Goal: Information Seeking & Learning: Learn about a topic

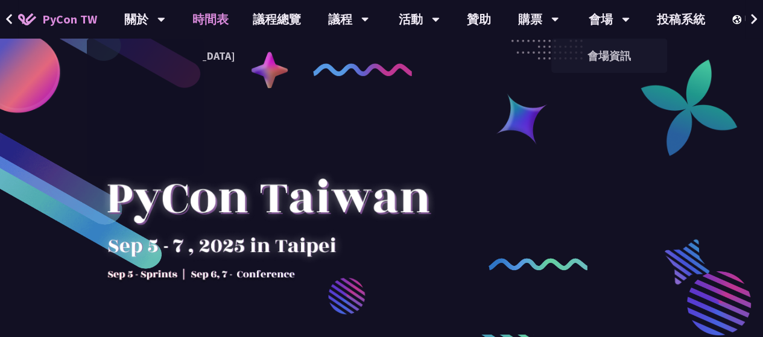
click at [213, 14] on link "時間表" at bounding box center [210, 19] width 60 height 39
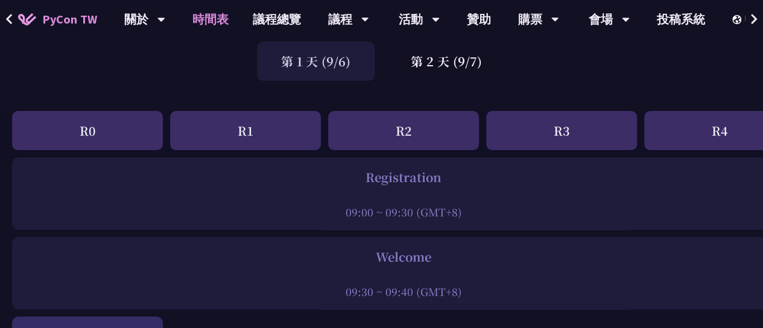
scroll to position [60, 0]
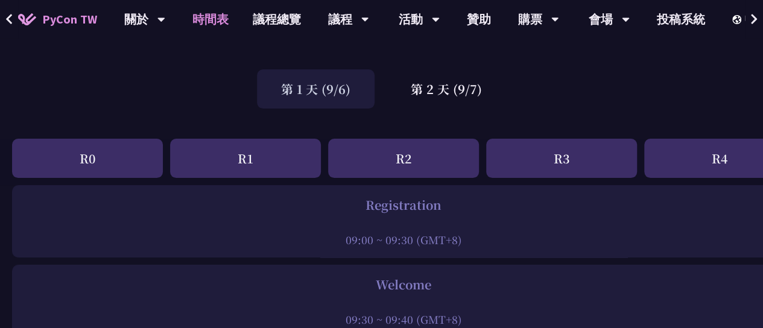
click at [323, 86] on div "第 1 天 (9/6)" at bounding box center [316, 88] width 118 height 39
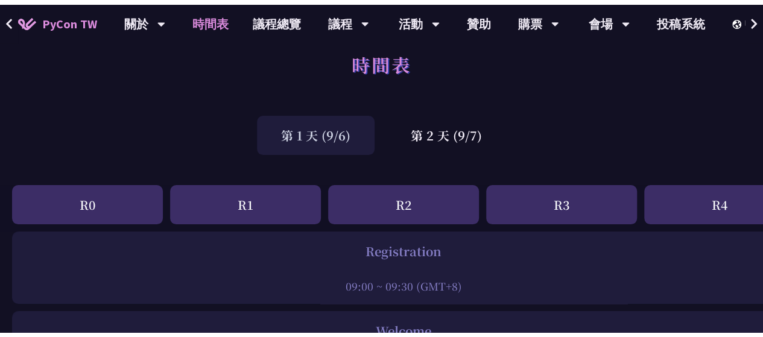
scroll to position [0, 0]
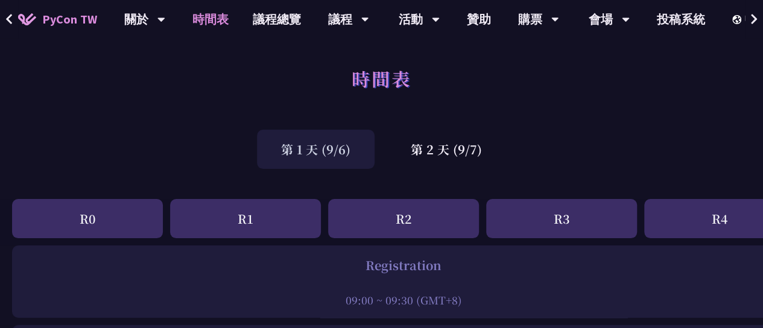
click at [133, 230] on div "R0" at bounding box center [87, 218] width 151 height 39
click at [270, 218] on div "R1" at bounding box center [245, 218] width 151 height 39
click at [412, 211] on div "R2" at bounding box center [403, 218] width 151 height 39
click at [542, 55] on link "購票資訊" at bounding box center [538, 56] width 116 height 28
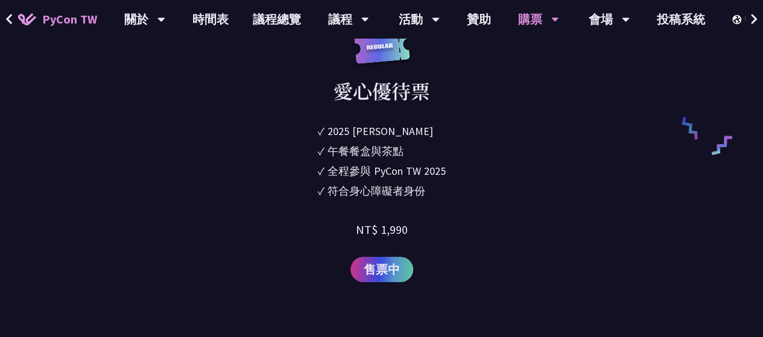
scroll to position [1750, 0]
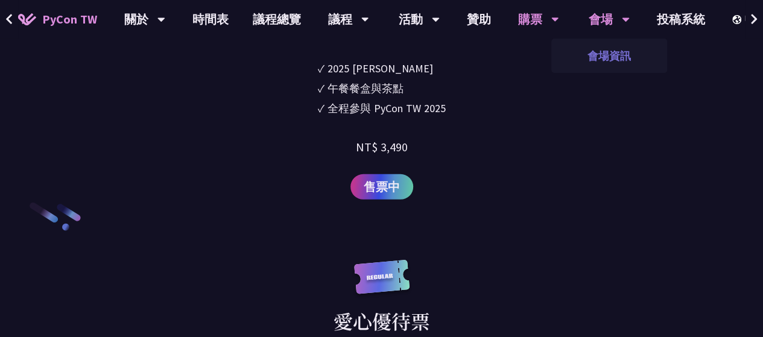
click at [606, 54] on link "會場資訊" at bounding box center [610, 56] width 116 height 28
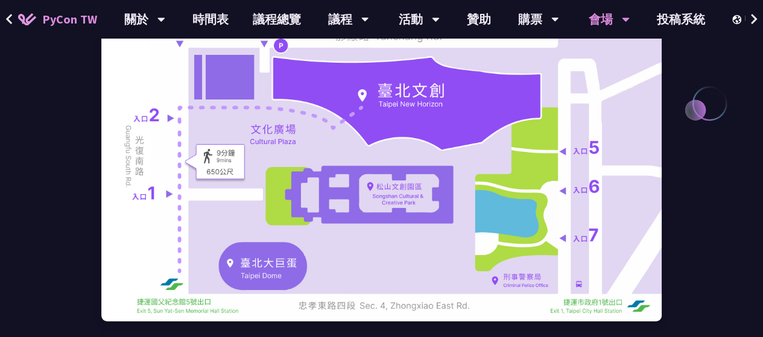
scroll to position [241, 0]
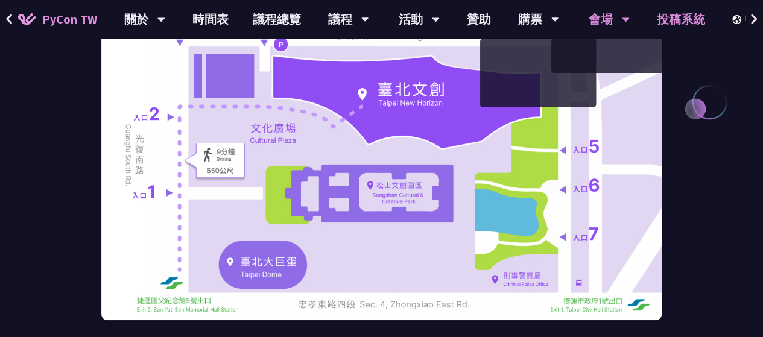
click at [686, 28] on link "投稿系統" at bounding box center [681, 19] width 72 height 39
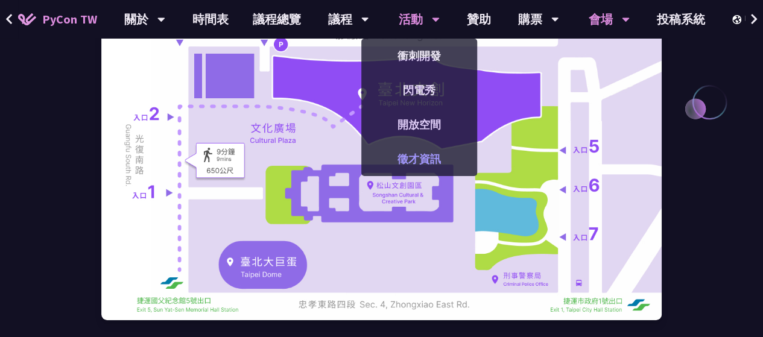
click at [422, 155] on link "徵才資訊" at bounding box center [420, 159] width 116 height 28
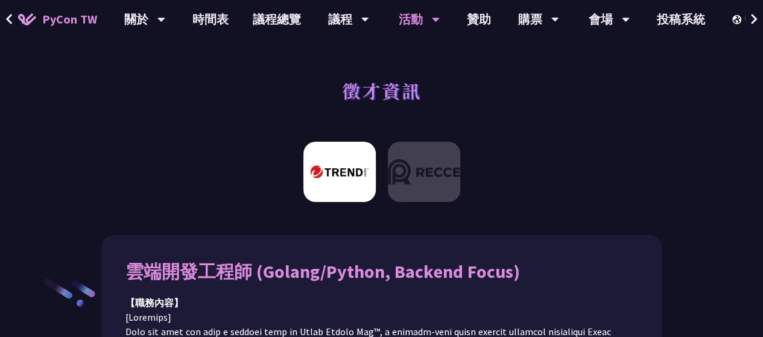
click at [631, 203] on div at bounding box center [381, 176] width 763 height 81
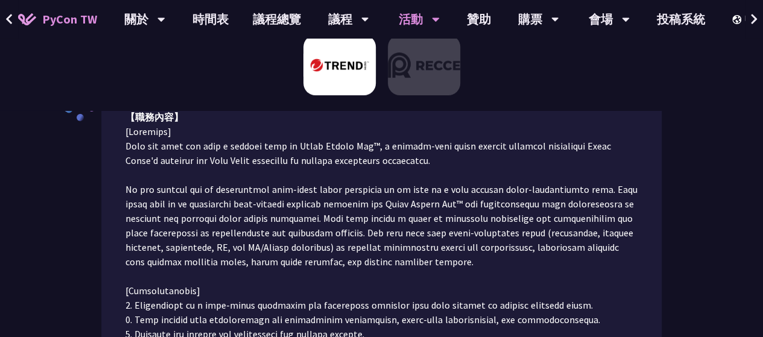
scroll to position [121, 0]
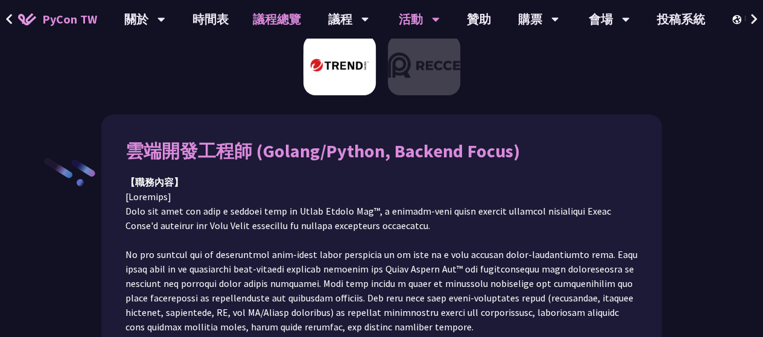
click at [269, 16] on link "議程總覽" at bounding box center [277, 19] width 72 height 39
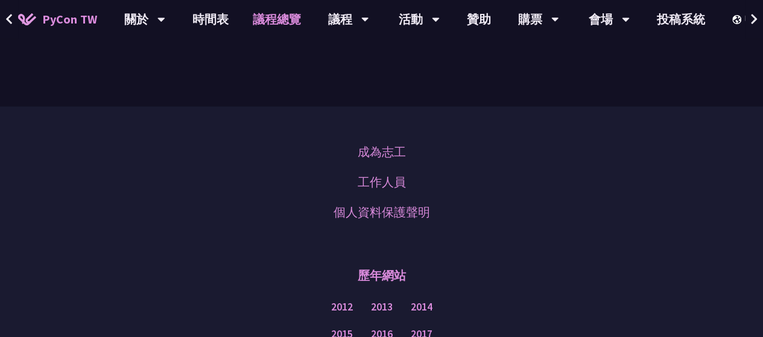
scroll to position [1509, 0]
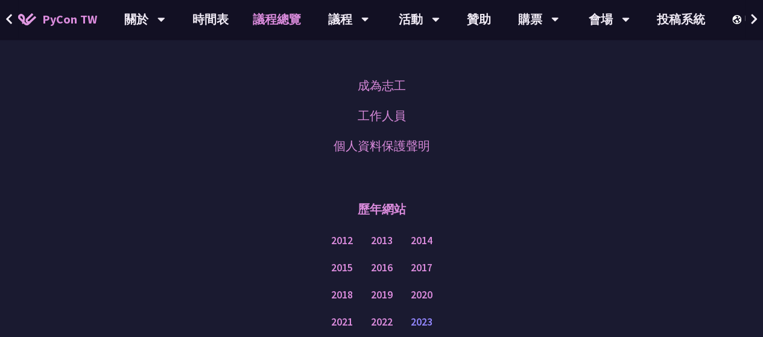
click at [419, 325] on link "2023" at bounding box center [422, 322] width 22 height 15
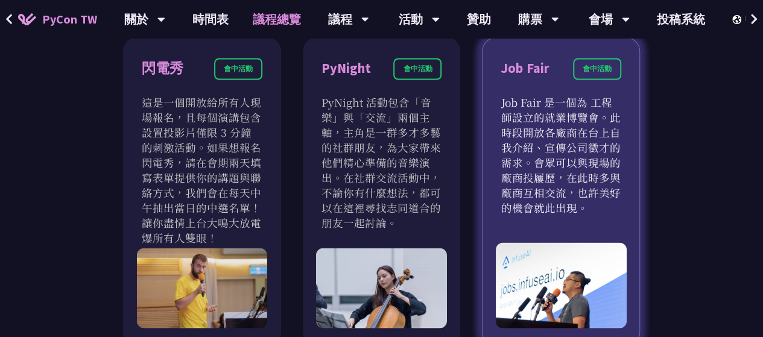
scroll to position [1026, 0]
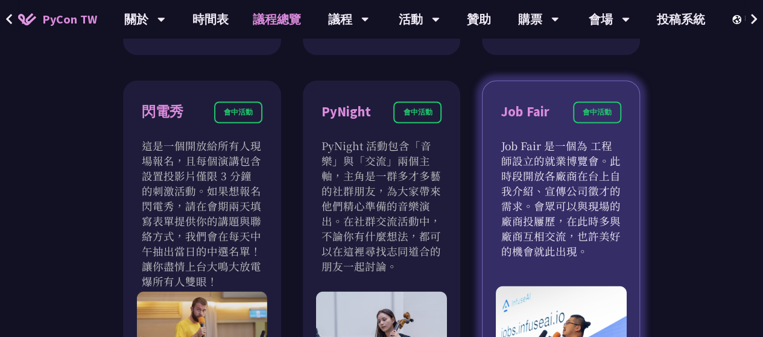
click at [583, 185] on p "Job Fair 是一個為 工程師設立的就業博覽會。此時段開放各廠商在台上自我介紹、宣傳公司徵才的需求。會眾可以與現場的廠商投屨歷，在此時多與廠商互相交流，也…" at bounding box center [561, 198] width 121 height 121
click at [587, 110] on div "會中活動" at bounding box center [597, 112] width 48 height 22
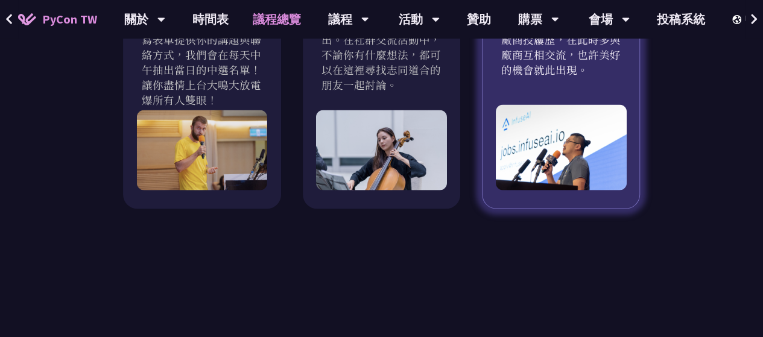
click at [567, 172] on img at bounding box center [561, 148] width 130 height 86
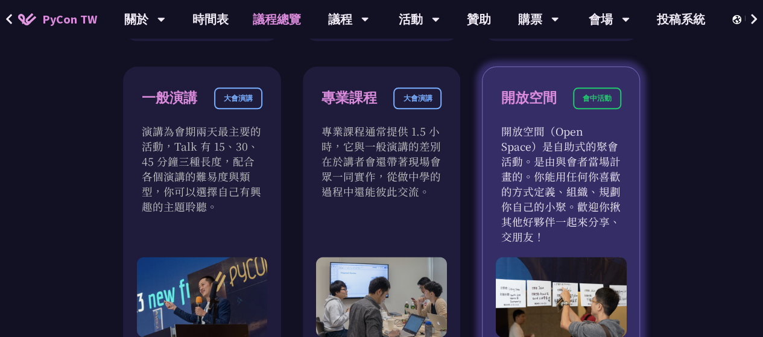
scroll to position [724, 0]
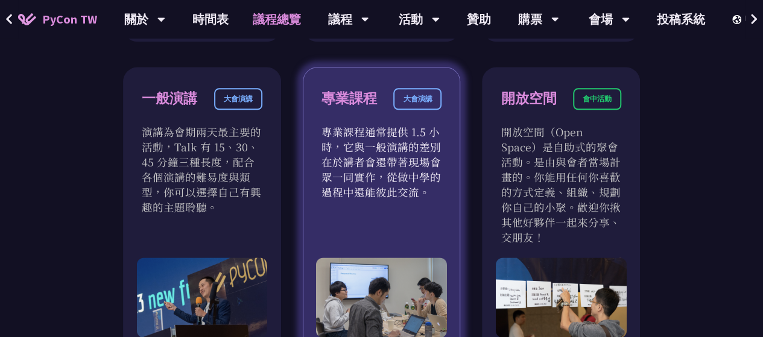
click at [409, 183] on p "專業課程通常提供 1.5 小時，它與一般演講的差別在於講者會還帶著現場會眾一同實作，從做中學的過程中還能彼此交流。" at bounding box center [382, 161] width 121 height 75
click at [425, 95] on div "大會演講" at bounding box center [418, 99] width 48 height 22
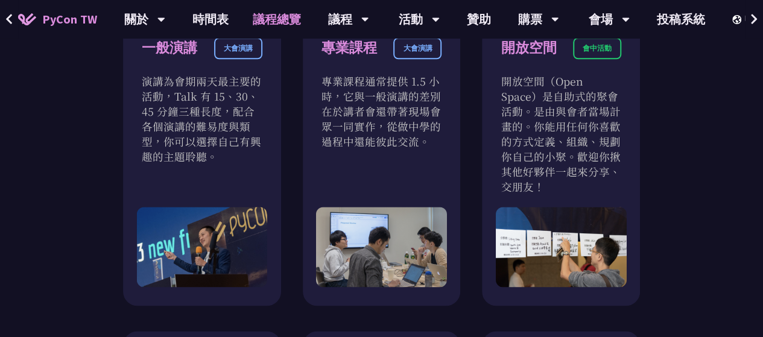
scroll to position [845, 0]
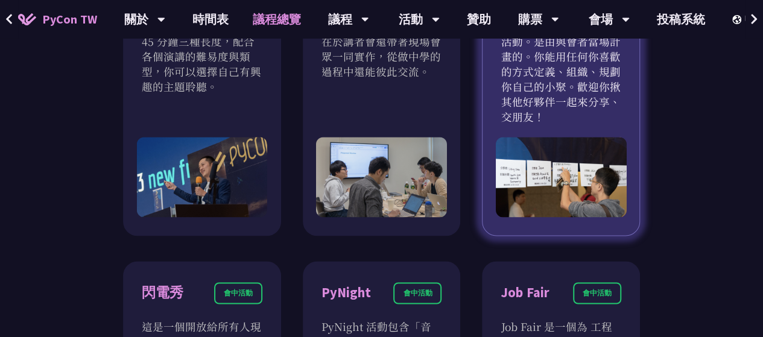
click at [566, 194] on img at bounding box center [561, 177] width 130 height 80
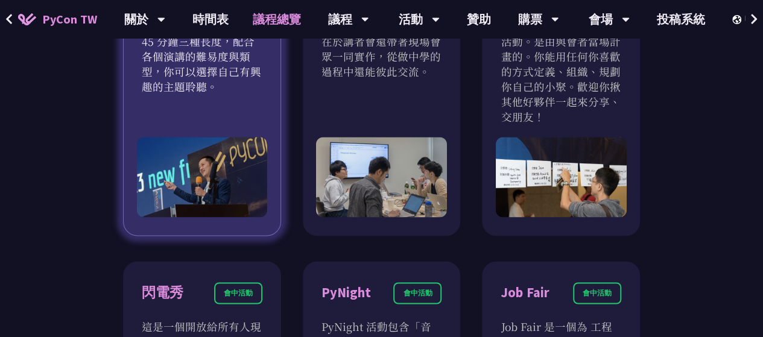
click at [215, 193] on img at bounding box center [202, 177] width 130 height 80
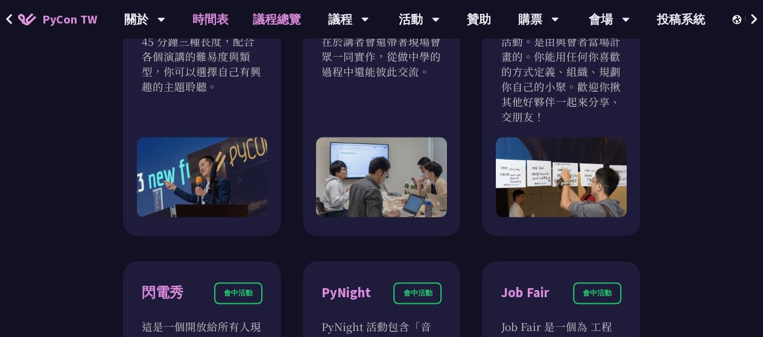
click at [213, 26] on link "時間表" at bounding box center [210, 19] width 60 height 39
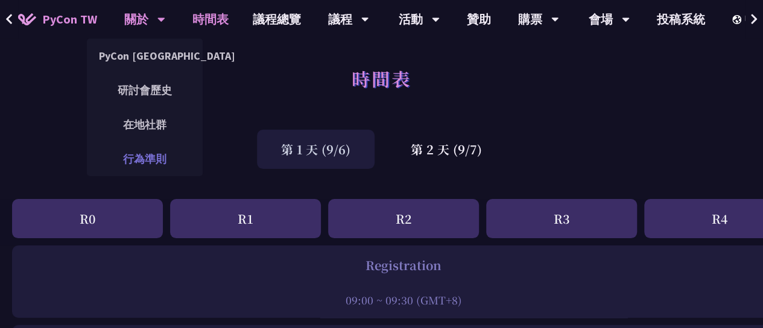
click at [147, 168] on link "行為準則" at bounding box center [145, 159] width 116 height 28
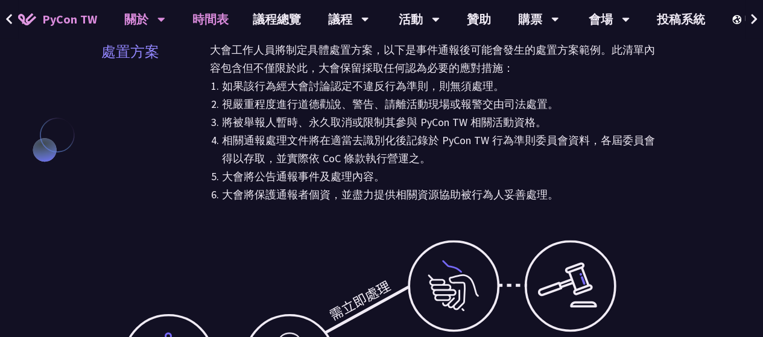
scroll to position [3078, 0]
